Goal: Task Accomplishment & Management: Manage account settings

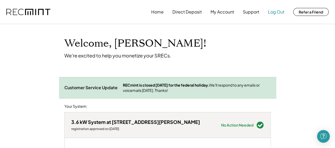
click at [272, 11] on button "Log Out" at bounding box center [276, 12] width 16 height 11
